Goal: Task Accomplishment & Management: Manage account settings

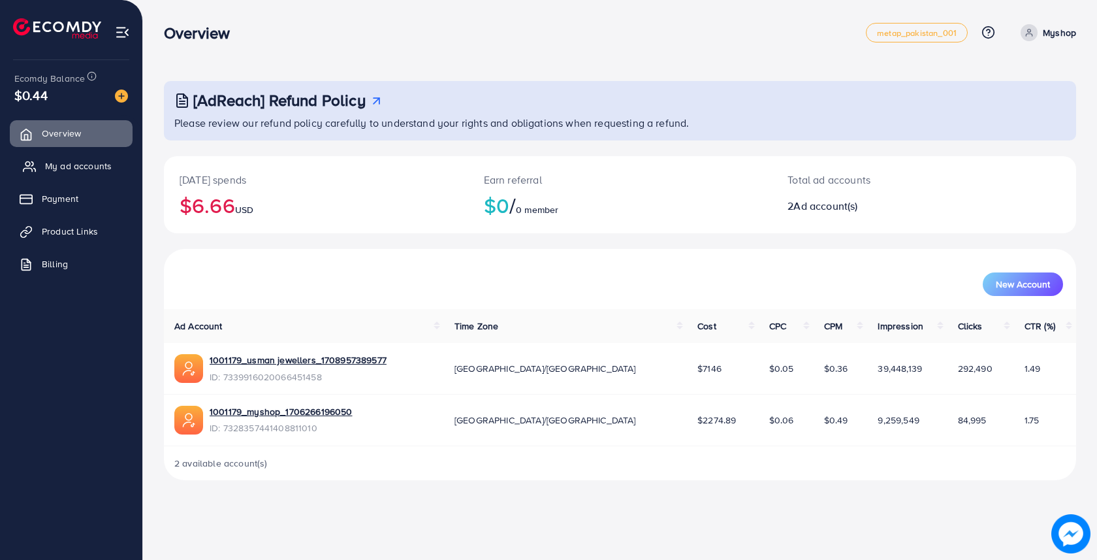
click at [83, 169] on span "My ad accounts" at bounding box center [78, 165] width 67 height 13
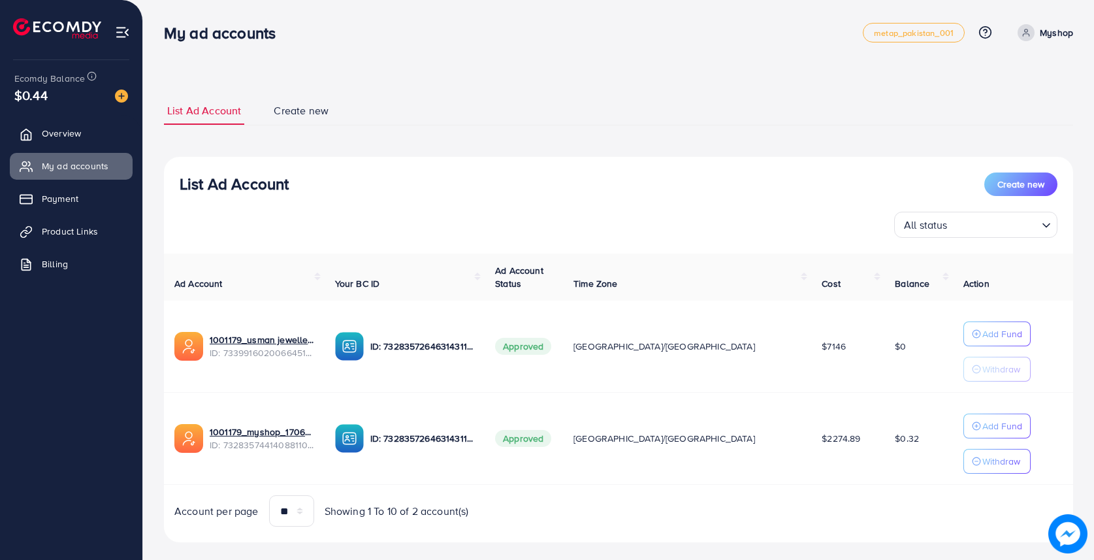
click at [1043, 37] on p "Myshop" at bounding box center [1056, 33] width 33 height 16
click at [987, 112] on span "Log out" at bounding box center [994, 107] width 35 height 16
